Goal: Transaction & Acquisition: Purchase product/service

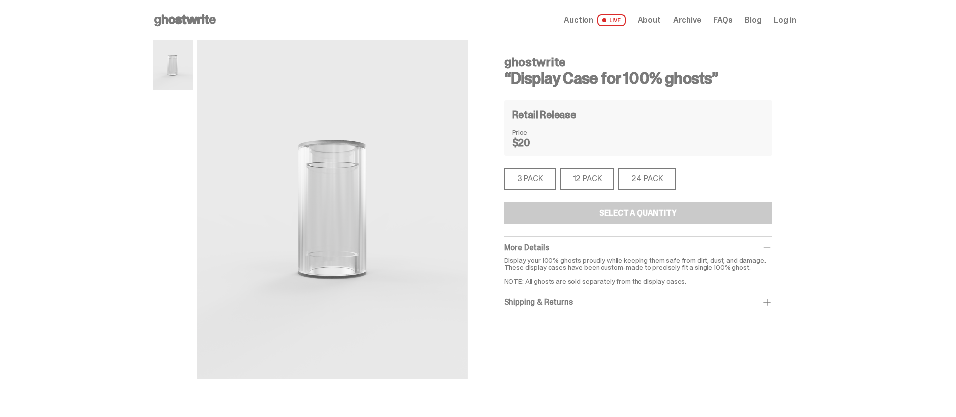
click at [591, 181] on div "12 PACK" at bounding box center [587, 179] width 55 height 22
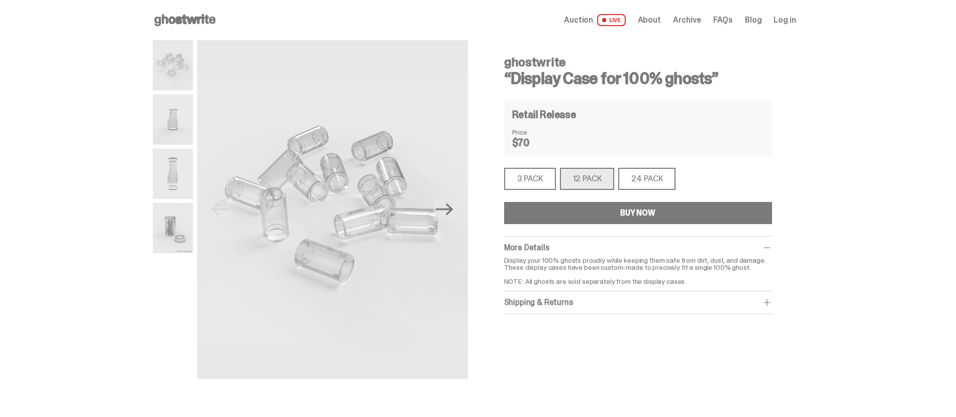
click at [553, 183] on div "3 PACK" at bounding box center [530, 179] width 52 height 22
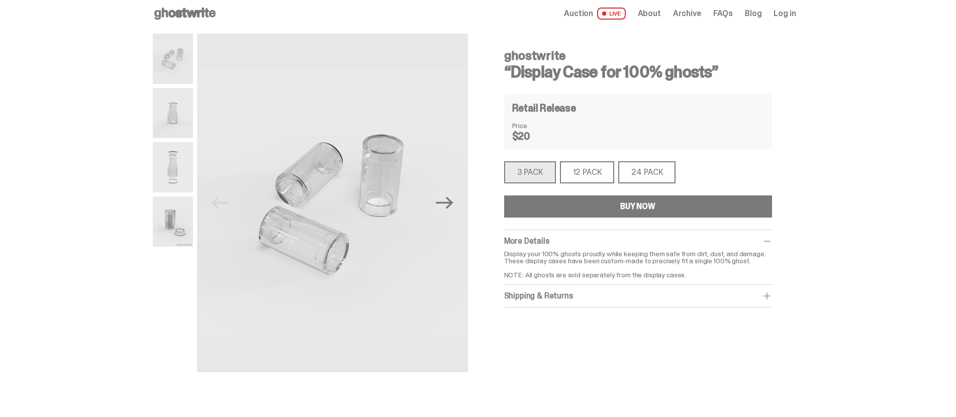
scroll to position [1, 0]
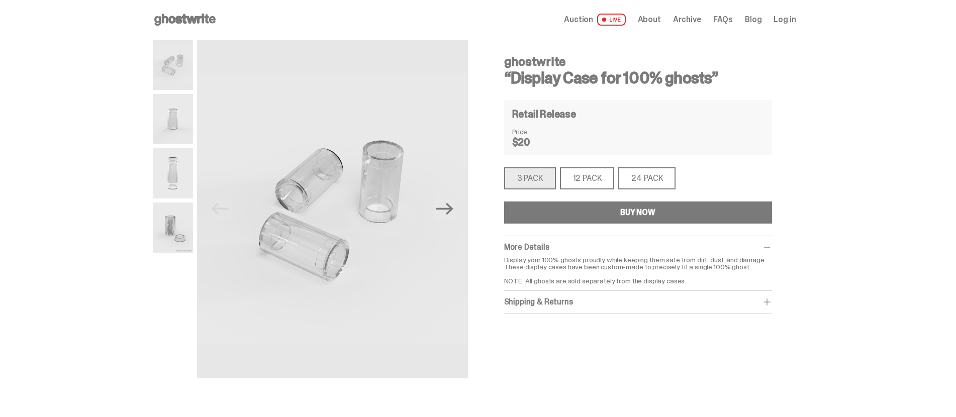
drag, startPoint x: 518, startPoint y: 78, endPoint x: 718, endPoint y: 86, distance: 199.7
click at [718, 86] on h3 "“Display Case for 100% ghosts”" at bounding box center [638, 78] width 268 height 16
copy h3 "Display Case for 100% ghosts"
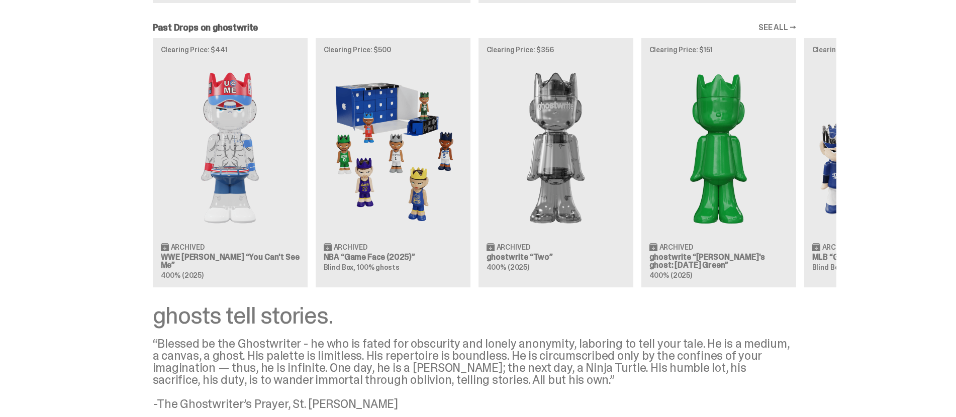
scroll to position [861, 0]
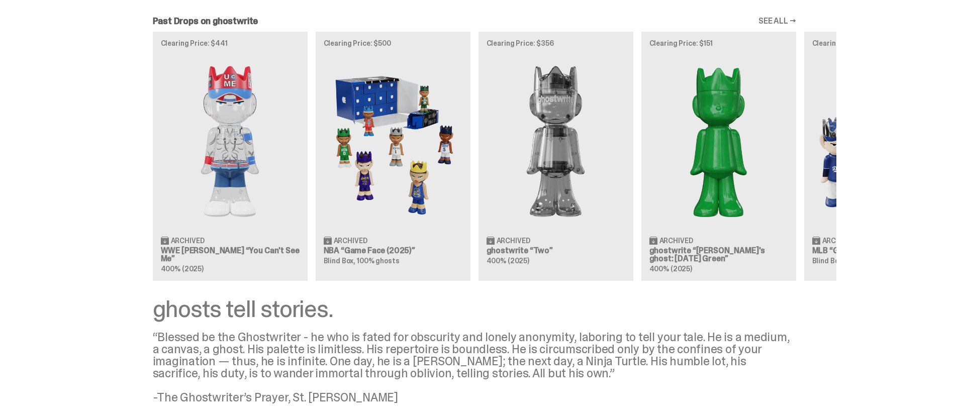
click at [367, 240] on span "Archived" at bounding box center [351, 240] width 34 height 7
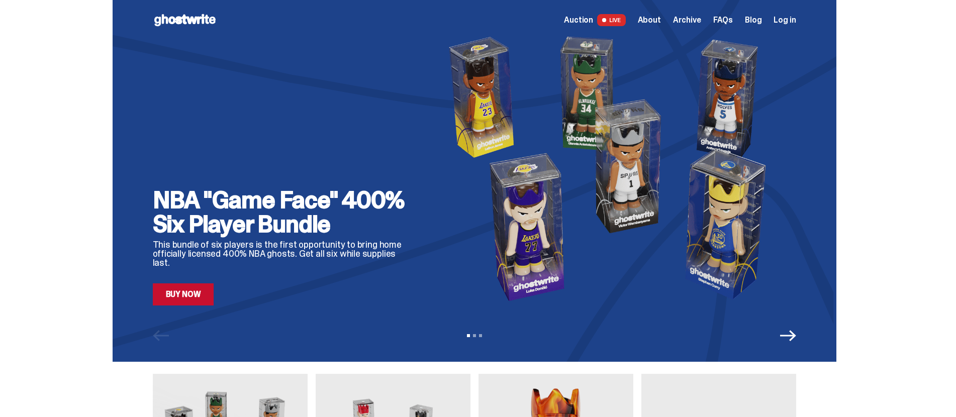
click at [796, 336] on icon "Next" at bounding box center [788, 335] width 16 height 11
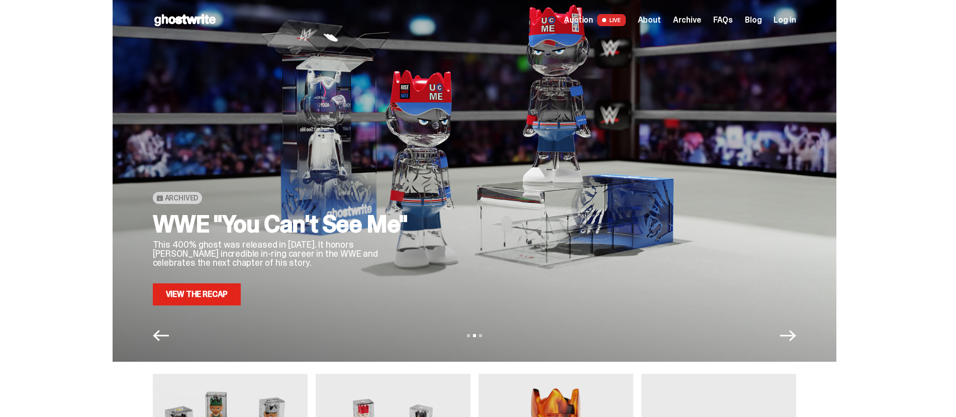
click at [796, 336] on icon "Next" at bounding box center [788, 335] width 16 height 11
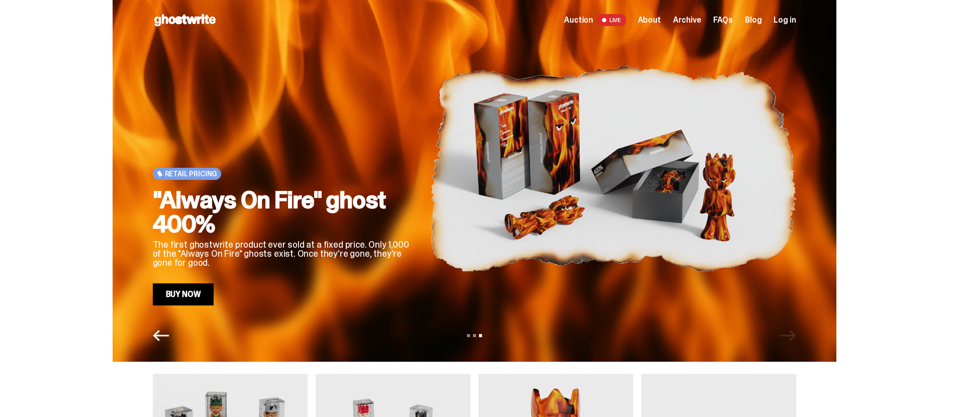
click at [797, 336] on div "View slide 1 View slide 2 View slide 3" at bounding box center [475, 336] width 724 height 16
click at [655, 23] on span "About" at bounding box center [649, 20] width 23 height 8
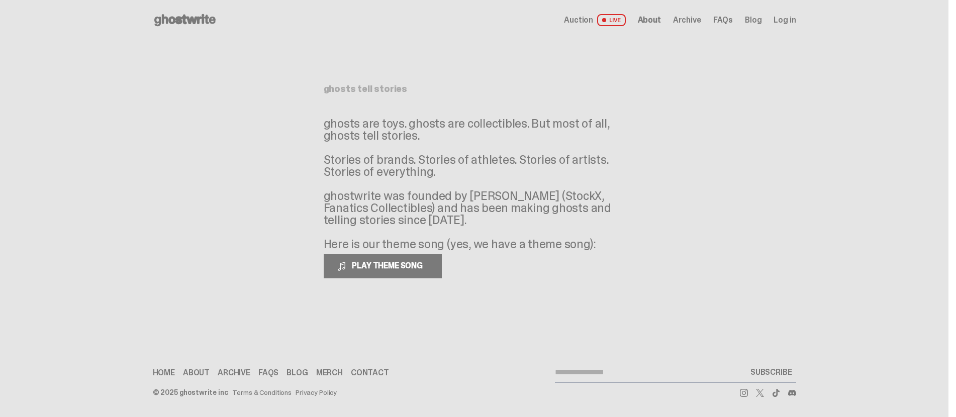
click at [326, 372] on link "Merch" at bounding box center [329, 373] width 27 height 8
click at [730, 19] on span "FAQs" at bounding box center [723, 20] width 20 height 8
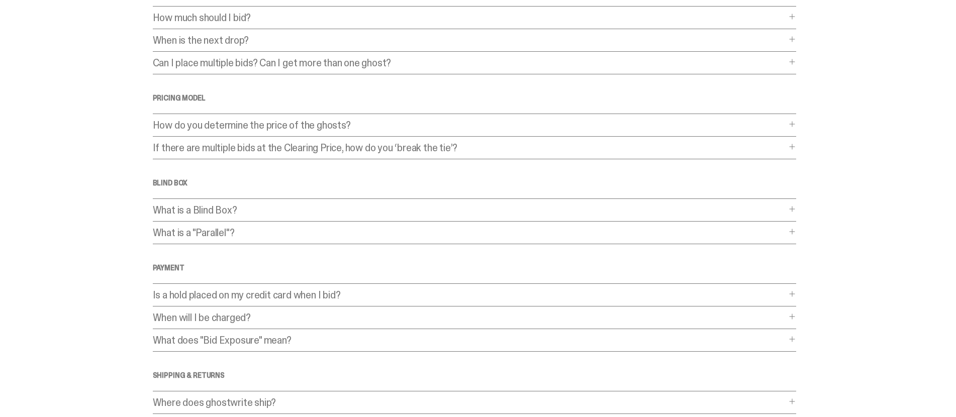
scroll to position [235, 0]
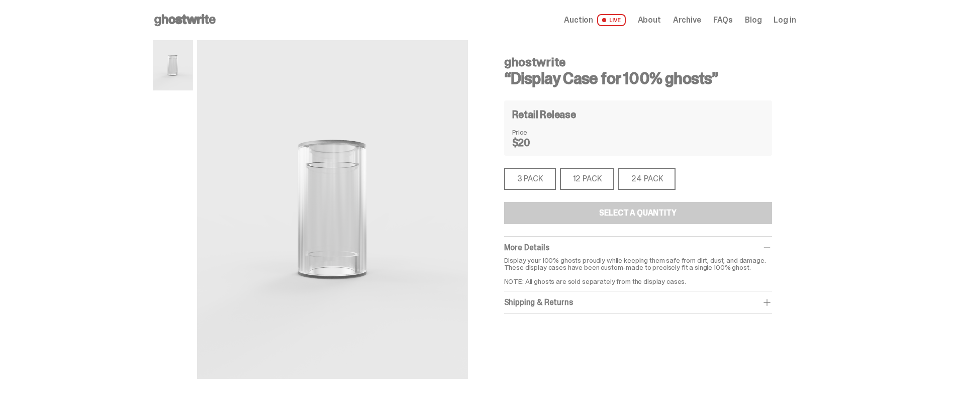
click at [543, 178] on div "3 PACK" at bounding box center [530, 179] width 52 height 22
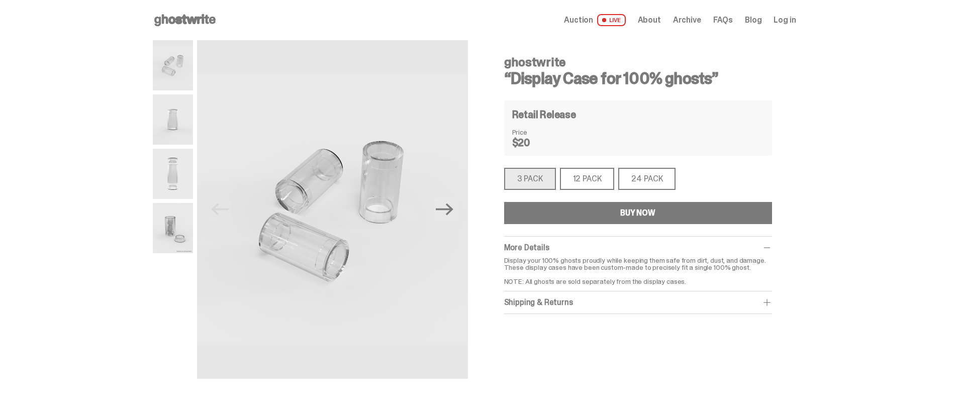
click at [188, 226] on img at bounding box center [173, 228] width 40 height 50
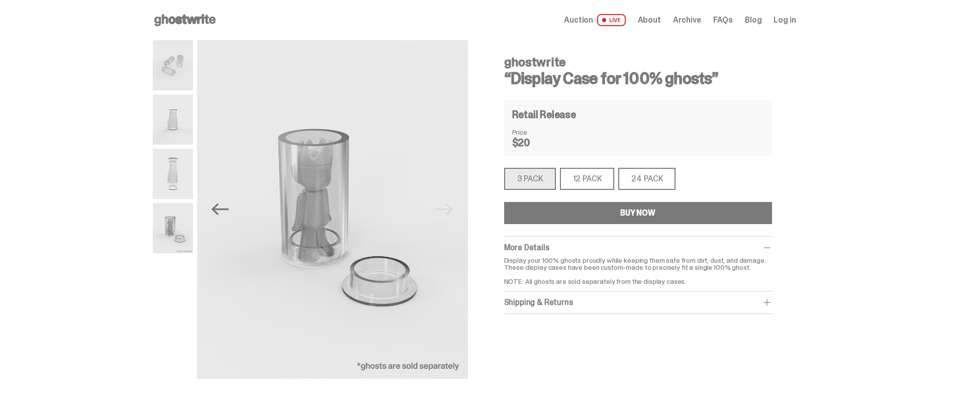
click at [174, 71] on img at bounding box center [173, 65] width 40 height 50
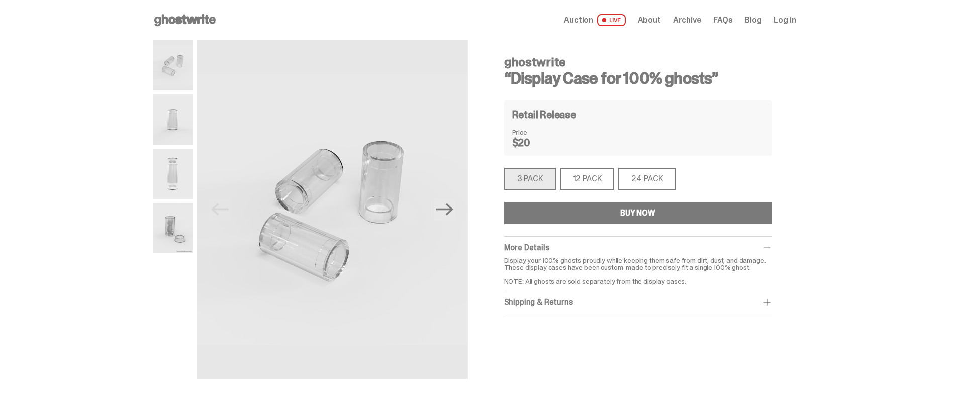
click at [646, 214] on div "BUY NOW" at bounding box center [637, 213] width 35 height 8
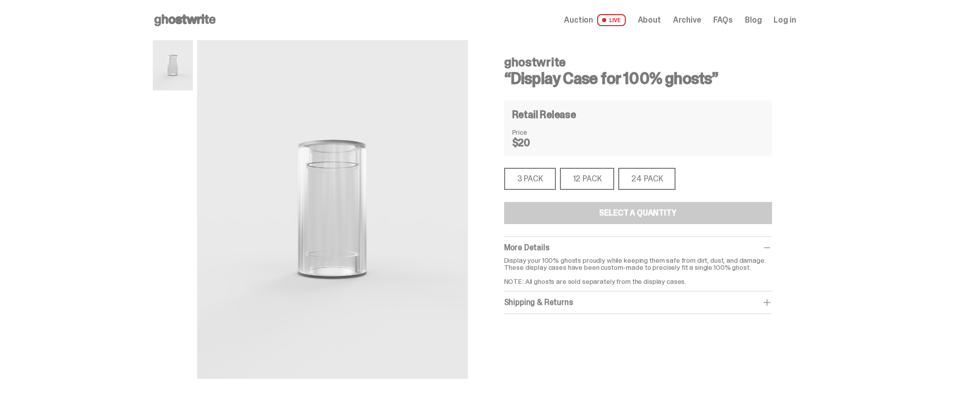
click at [666, 178] on div "24 PACK" at bounding box center [646, 179] width 57 height 22
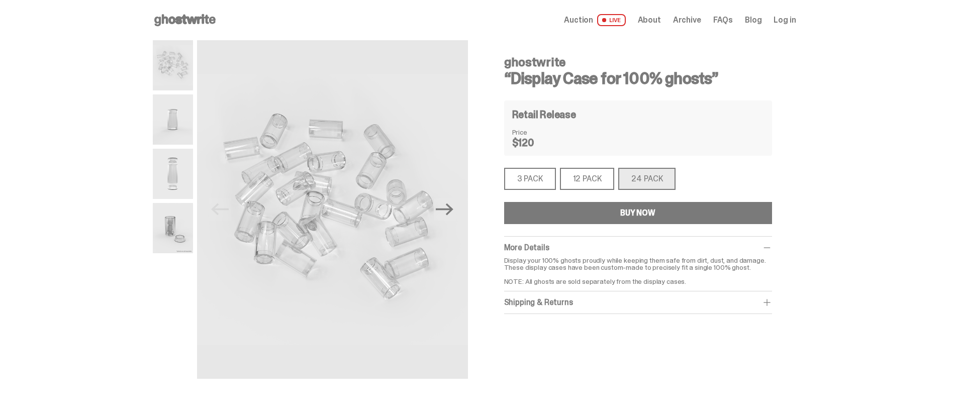
click at [595, 184] on div "12 PACK" at bounding box center [587, 179] width 55 height 22
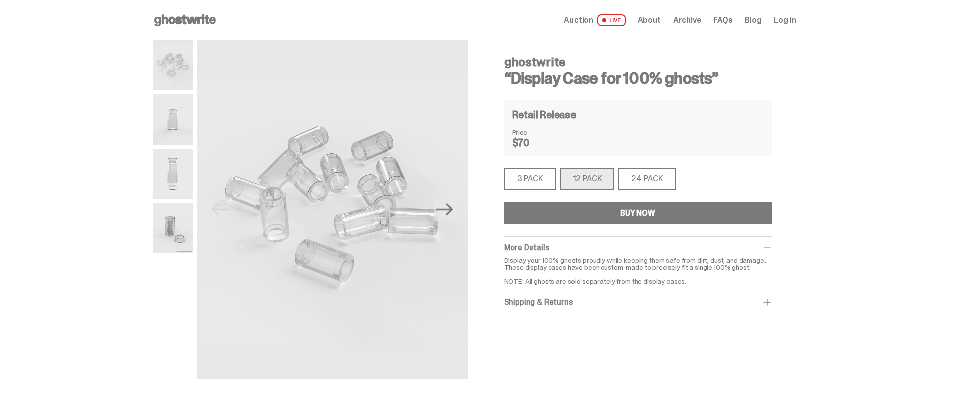
click at [533, 176] on div "3 PACK" at bounding box center [530, 179] width 52 height 22
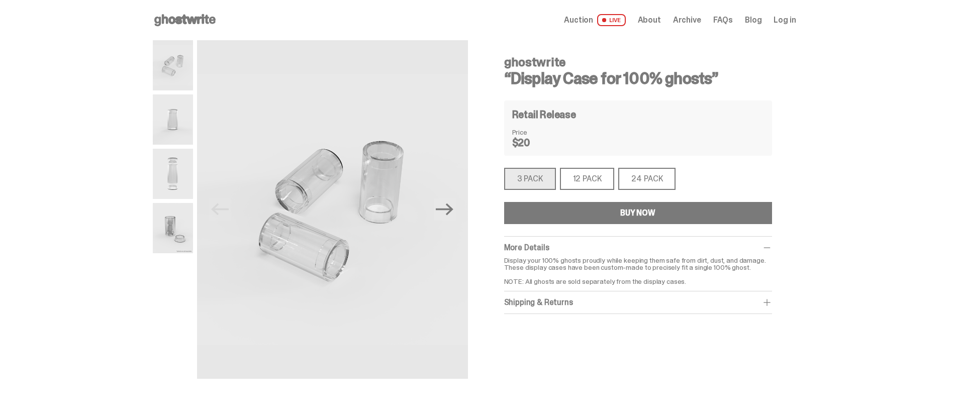
drag, startPoint x: 568, startPoint y: 300, endPoint x: 575, endPoint y: 293, distance: 9.6
click at [568, 300] on div "Shipping & Returns" at bounding box center [638, 303] width 268 height 10
click at [652, 326] on link "here" at bounding box center [646, 326] width 15 height 9
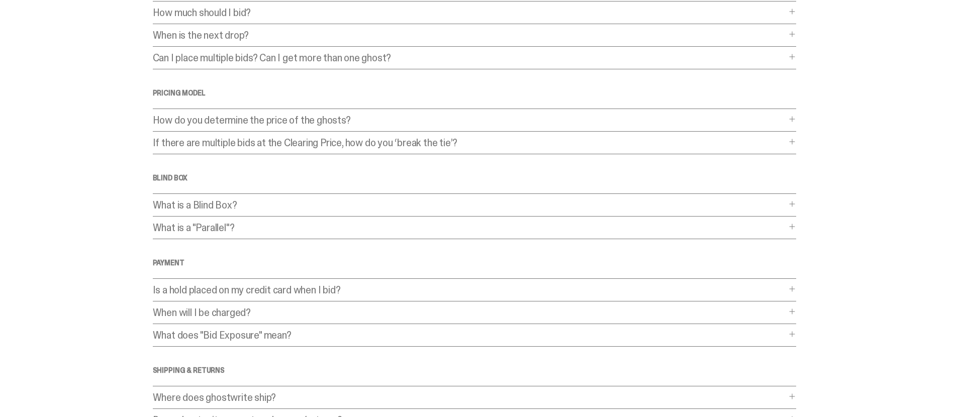
scroll to position [235, 0]
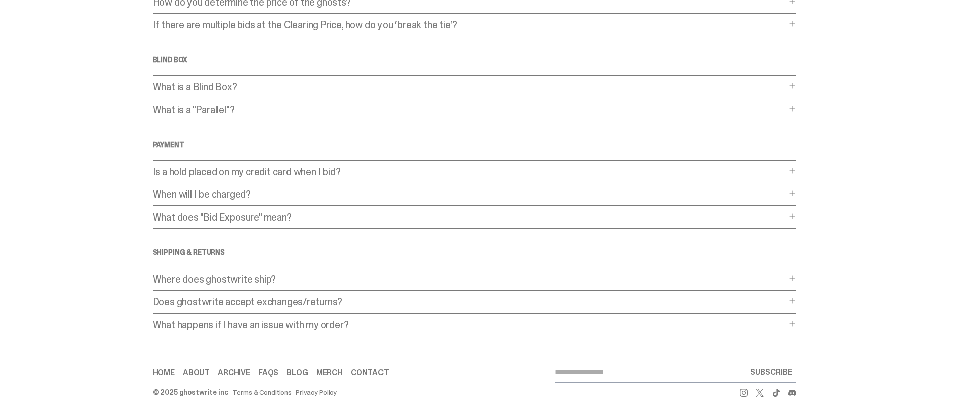
click at [276, 283] on p "Where does ghostwrite ship?" at bounding box center [469, 279] width 633 height 10
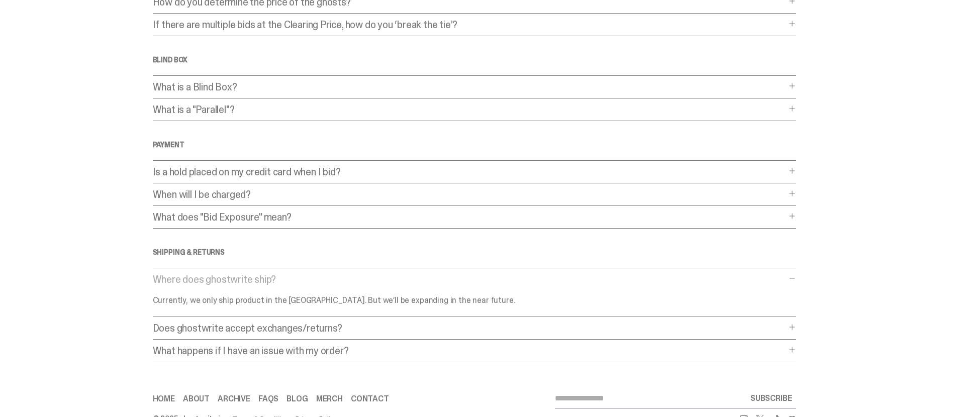
click at [276, 279] on p "Where does ghostwrite ship?" at bounding box center [469, 279] width 633 height 10
